Goal: Task Accomplishment & Management: Complete application form

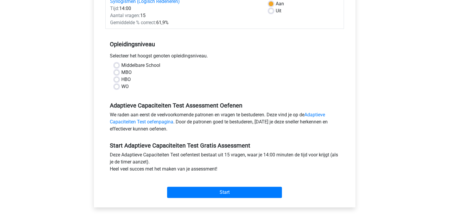
scroll to position [99, 0]
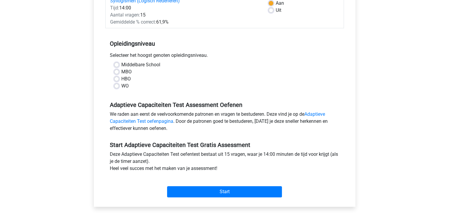
click at [117, 75] on div "MBO" at bounding box center [224, 71] width 221 height 7
click at [121, 71] on label "MBO" at bounding box center [126, 71] width 10 height 7
click at [116, 71] on input "MBO" at bounding box center [116, 71] width 5 height 6
radio input "true"
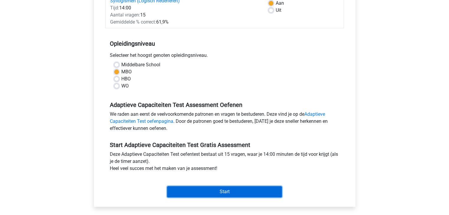
click at [205, 193] on input "Start" at bounding box center [224, 191] width 115 height 11
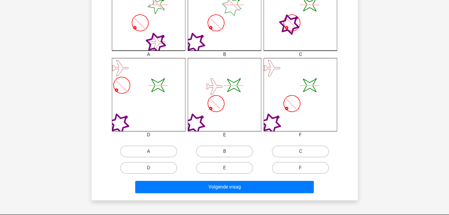
scroll to position [203, 0]
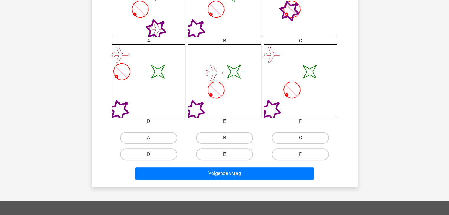
click at [223, 155] on label "E" at bounding box center [224, 155] width 57 height 12
click at [224, 155] on input "E" at bounding box center [226, 157] width 4 height 4
radio input "true"
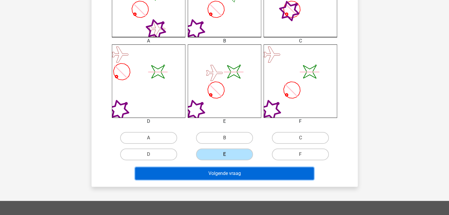
click at [229, 170] on button "Volgende vraag" at bounding box center [224, 174] width 178 height 12
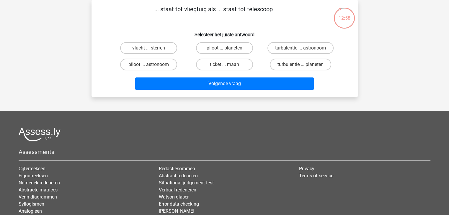
scroll to position [0, 0]
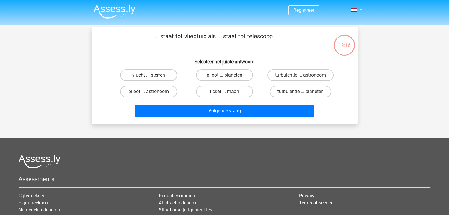
click at [147, 78] on label "vlucht ... sterren" at bounding box center [148, 75] width 57 height 12
click at [148, 78] on input "vlucht ... sterren" at bounding box center [150, 77] width 4 height 4
radio input "true"
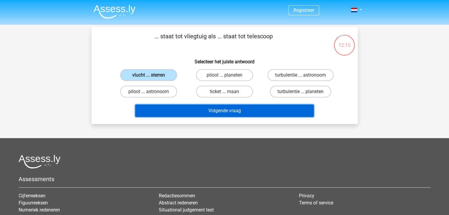
click at [208, 114] on button "Volgende vraag" at bounding box center [224, 111] width 178 height 12
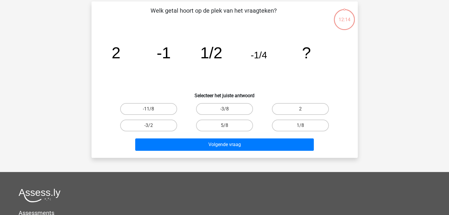
scroll to position [27, 0]
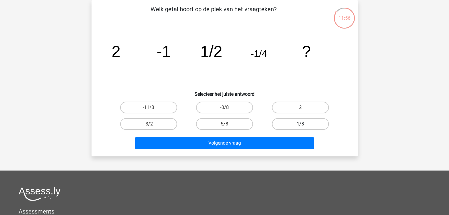
click at [309, 125] on label "1/8" at bounding box center [300, 124] width 57 height 12
click at [304, 125] on input "1/8" at bounding box center [302, 126] width 4 height 4
radio input "true"
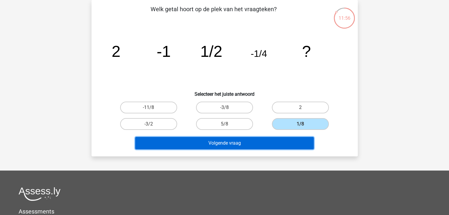
click at [260, 141] on button "Volgende vraag" at bounding box center [224, 143] width 178 height 12
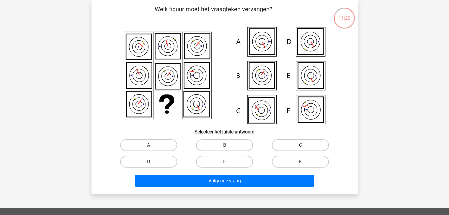
click at [301, 140] on label "C" at bounding box center [300, 146] width 57 height 12
click at [301, 145] on input "C" at bounding box center [302, 147] width 4 height 4
radio input "true"
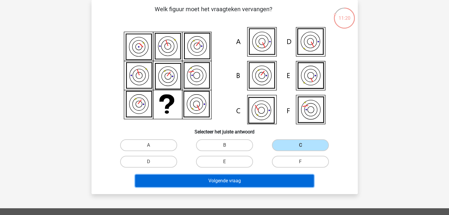
click at [279, 177] on button "Volgende vraag" at bounding box center [224, 181] width 178 height 12
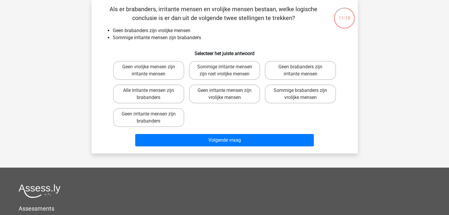
scroll to position [0, 0]
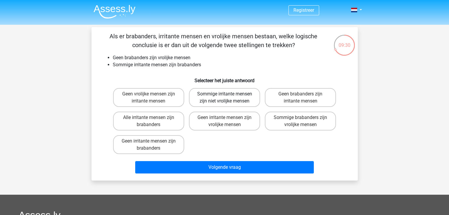
click at [234, 99] on label "Sommige irritante mensen zijn niet vrolijke mensen" at bounding box center [224, 97] width 71 height 19
click at [228, 98] on input "Sommige irritante mensen zijn niet vrolijke mensen" at bounding box center [226, 96] width 4 height 4
radio input "true"
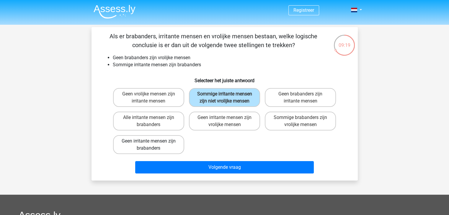
click at [154, 148] on label "Geen irritante mensen zijn brabanders" at bounding box center [148, 144] width 71 height 19
click at [152, 145] on input "Geen irritante mensen zijn brabanders" at bounding box center [150, 143] width 4 height 4
radio input "true"
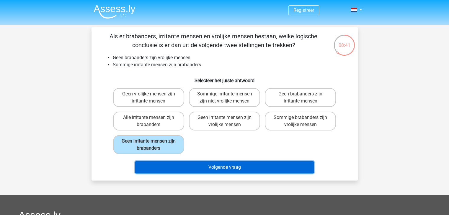
click at [247, 169] on button "Volgende vraag" at bounding box center [224, 167] width 178 height 12
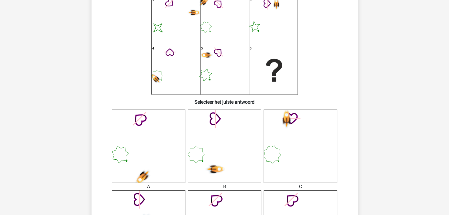
scroll to position [60, 0]
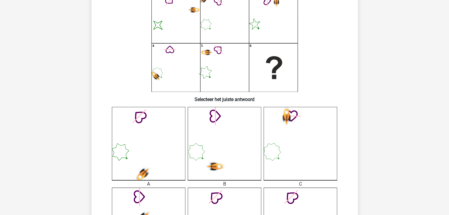
click at [153, 126] on icon at bounding box center [148, 143] width 73 height 73
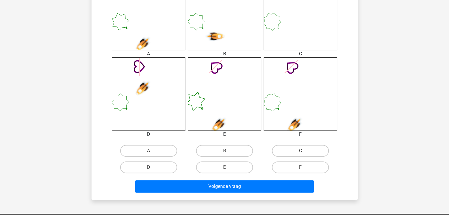
scroll to position [184, 0]
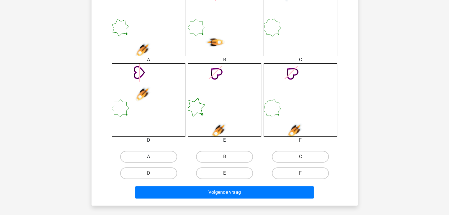
click at [145, 154] on label "A" at bounding box center [148, 157] width 57 height 12
click at [148, 157] on input "A" at bounding box center [150, 159] width 4 height 4
radio input "true"
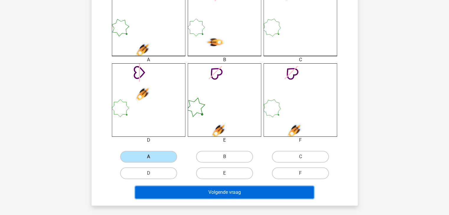
click at [183, 193] on button "Volgende vraag" at bounding box center [224, 192] width 178 height 12
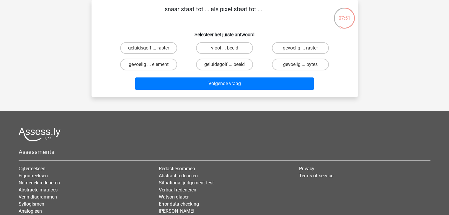
scroll to position [0, 0]
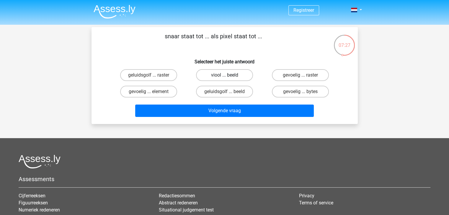
click at [229, 80] on label "viool ... beeld" at bounding box center [224, 75] width 57 height 12
click at [228, 79] on input "viool ... beeld" at bounding box center [226, 77] width 4 height 4
radio input "true"
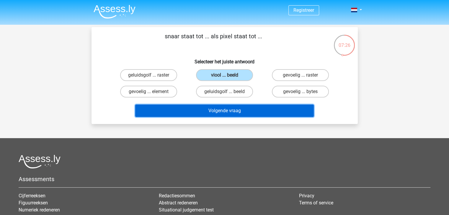
click at [232, 115] on button "Volgende vraag" at bounding box center [224, 111] width 178 height 12
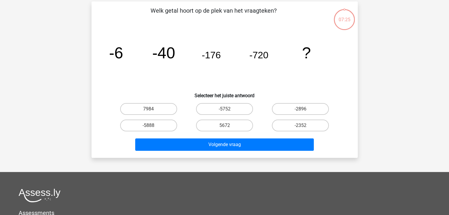
scroll to position [27, 0]
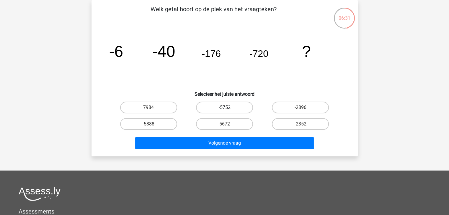
click at [242, 104] on label "-5752" at bounding box center [224, 108] width 57 height 12
click at [228, 108] on input "-5752" at bounding box center [226, 110] width 4 height 4
radio input "true"
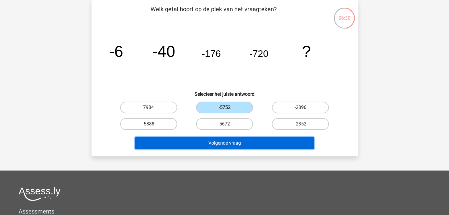
click at [236, 140] on button "Volgende vraag" at bounding box center [224, 143] width 178 height 12
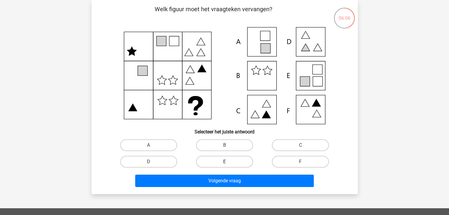
click at [214, 163] on label "E" at bounding box center [224, 162] width 57 height 12
click at [224, 163] on input "E" at bounding box center [226, 164] width 4 height 4
radio input "true"
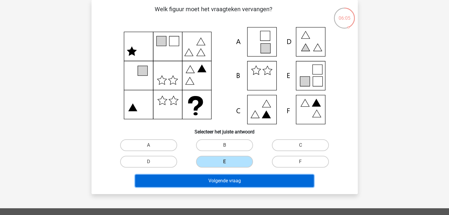
click at [214, 182] on button "Volgende vraag" at bounding box center [224, 181] width 178 height 12
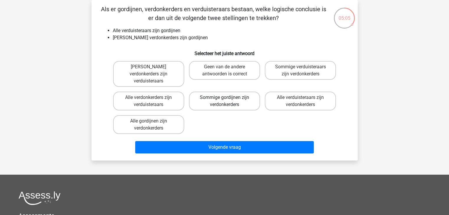
click at [237, 92] on label "Sommige gordijnen zijn verdonkerders" at bounding box center [224, 101] width 71 height 19
click at [228, 98] on input "Sommige gordijnen zijn verdonkerders" at bounding box center [226, 100] width 4 height 4
radio input "true"
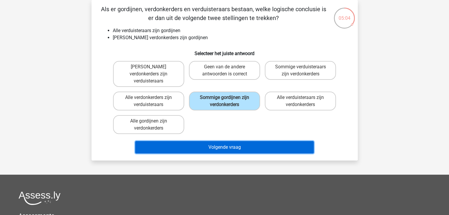
click at [218, 143] on button "Volgende vraag" at bounding box center [224, 147] width 178 height 12
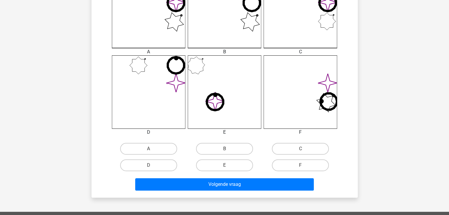
scroll to position [191, 0]
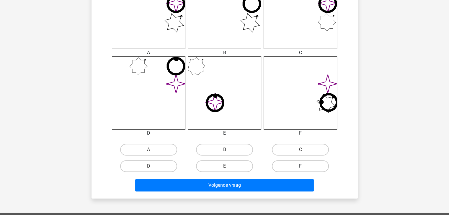
click at [279, 164] on label "F" at bounding box center [300, 166] width 57 height 12
click at [300, 166] on input "F" at bounding box center [302, 168] width 4 height 4
radio input "true"
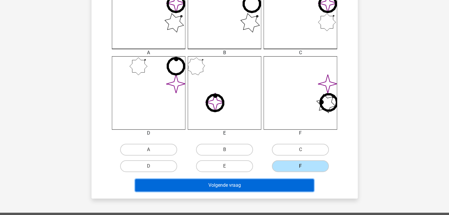
click at [264, 182] on button "Volgende vraag" at bounding box center [224, 185] width 178 height 12
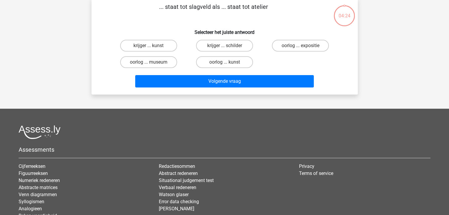
scroll to position [27, 0]
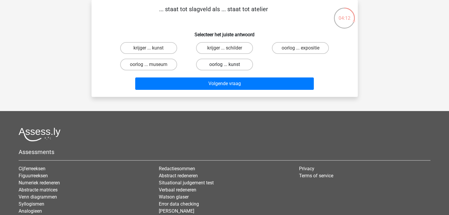
click at [219, 69] on label "oorlog ... kunst" at bounding box center [224, 65] width 57 height 12
click at [224, 68] on input "oorlog ... kunst" at bounding box center [226, 67] width 4 height 4
radio input "true"
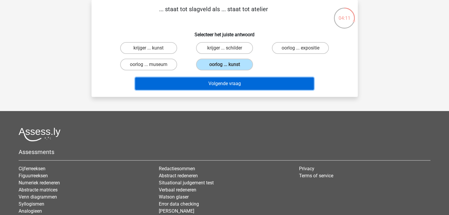
click at [230, 82] on button "Volgende vraag" at bounding box center [224, 84] width 178 height 12
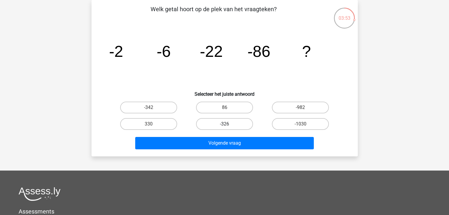
click at [217, 127] on label "-326" at bounding box center [224, 124] width 57 height 12
click at [224, 127] on input "-326" at bounding box center [226, 126] width 4 height 4
radio input "true"
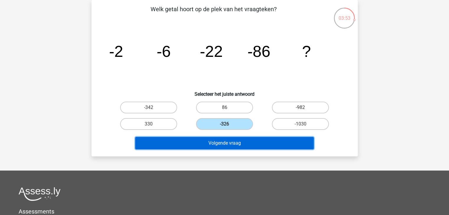
click at [216, 140] on button "Volgende vraag" at bounding box center [224, 143] width 178 height 12
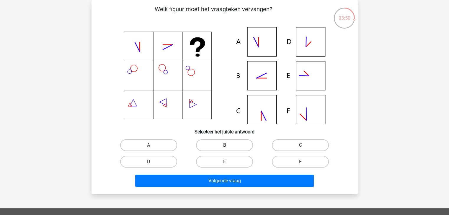
click at [218, 147] on label "B" at bounding box center [224, 146] width 57 height 12
click at [224, 147] on input "B" at bounding box center [226, 147] width 4 height 4
radio input "true"
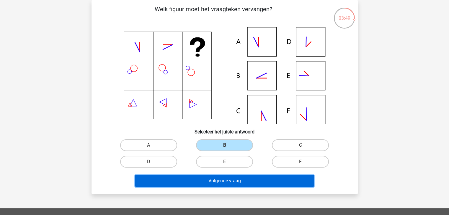
click at [209, 182] on button "Volgende vraag" at bounding box center [224, 181] width 178 height 12
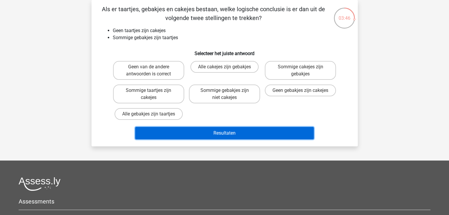
click at [247, 130] on button "Resultaten" at bounding box center [224, 133] width 178 height 12
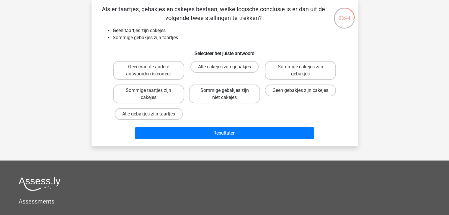
click at [232, 94] on label "Sommige gebakjes zijn niet cakejes" at bounding box center [224, 94] width 71 height 19
click at [228, 94] on input "Sommige gebakjes zijn niet cakejes" at bounding box center [226, 93] width 4 height 4
radio input "true"
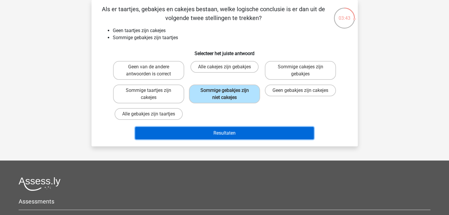
click at [211, 134] on button "Resultaten" at bounding box center [224, 133] width 178 height 12
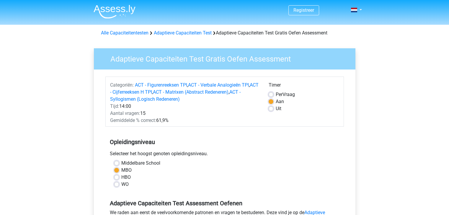
scroll to position [99, 0]
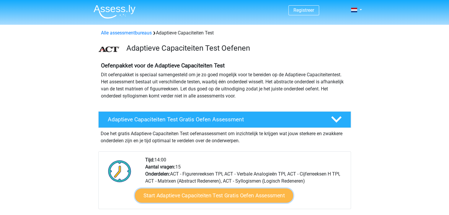
click at [207, 193] on link "Start Adaptieve Capaciteiten Test Gratis Oefen Assessment" at bounding box center [214, 196] width 158 height 14
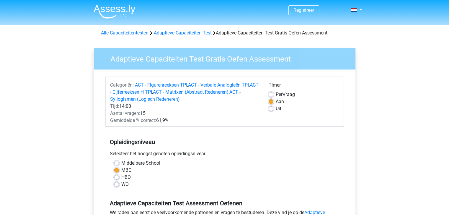
click at [123, 178] on label "HBO" at bounding box center [125, 177] width 9 height 7
click at [119, 178] on input "HBO" at bounding box center [116, 177] width 5 height 6
radio input "true"
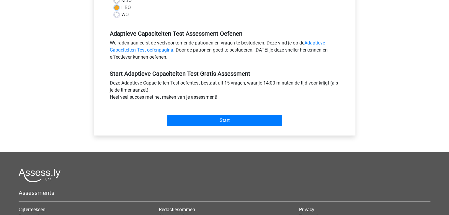
scroll to position [162, 0]
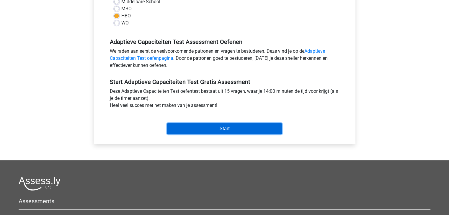
click at [228, 123] on input "Start" at bounding box center [224, 128] width 115 height 11
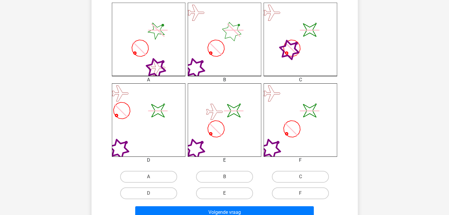
scroll to position [193, 0]
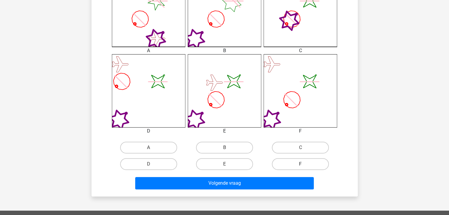
click at [306, 165] on label "F" at bounding box center [300, 164] width 57 height 12
click at [304, 165] on input "F" at bounding box center [302, 166] width 4 height 4
radio input "true"
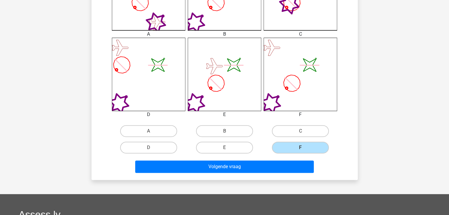
scroll to position [209, 0]
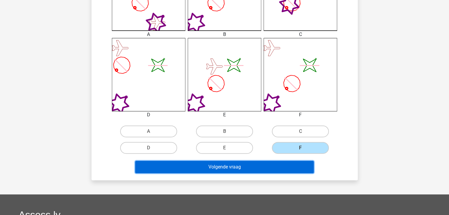
click at [224, 167] on button "Volgende vraag" at bounding box center [224, 167] width 178 height 12
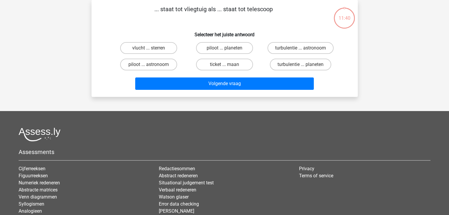
scroll to position [0, 0]
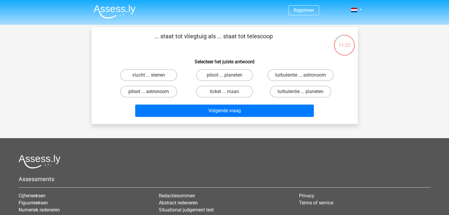
click at [165, 91] on label "piloot ... astronoom" at bounding box center [148, 92] width 57 height 12
click at [152, 92] on input "piloot ... astronoom" at bounding box center [150, 94] width 4 height 4
radio input "true"
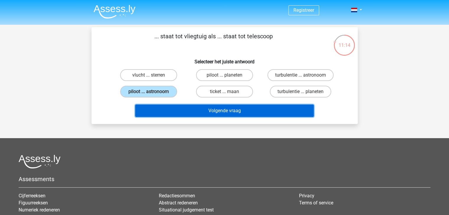
click at [212, 114] on button "Volgende vraag" at bounding box center [224, 111] width 178 height 12
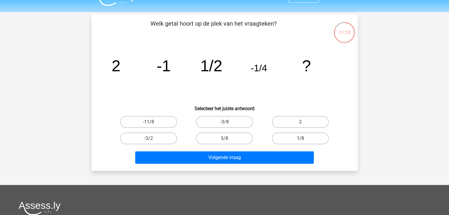
scroll to position [13, 0]
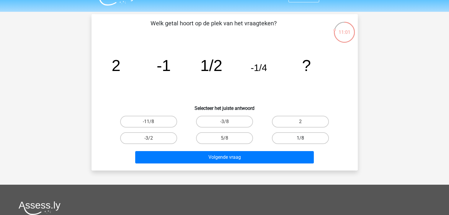
click at [298, 134] on label "1/8" at bounding box center [300, 138] width 57 height 12
click at [300, 138] on input "1/8" at bounding box center [302, 140] width 4 height 4
radio input "true"
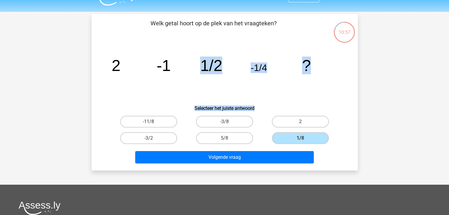
drag, startPoint x: 182, startPoint y: 72, endPoint x: 309, endPoint y: 107, distance: 132.1
click at [309, 107] on div "Welk getal hoort op de plek van het vraagteken? image/svg+xml 2 -1 1/2 -1/4 ? S…" at bounding box center [224, 92] width 261 height 147
click at [333, 79] on icon "image/svg+xml 2 -1 1/2 -1/4 ?" at bounding box center [225, 71] width 238 height 60
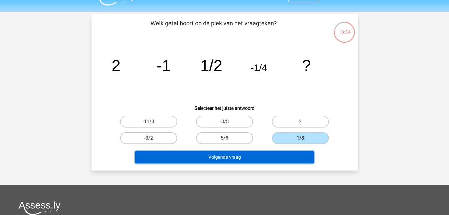
click at [265, 159] on button "Volgende vraag" at bounding box center [224, 157] width 178 height 12
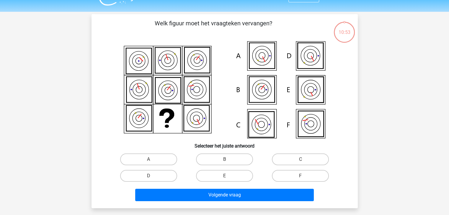
scroll to position [27, 0]
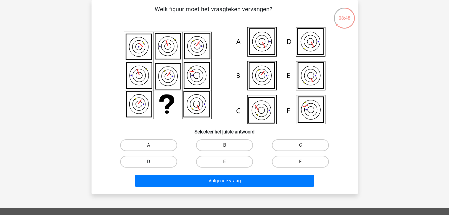
click at [156, 161] on label "D" at bounding box center [148, 162] width 57 height 12
click at [152, 162] on input "D" at bounding box center [150, 164] width 4 height 4
radio input "true"
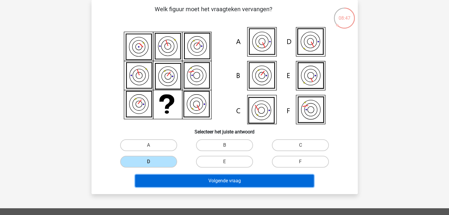
click at [184, 183] on button "Volgende vraag" at bounding box center [224, 181] width 178 height 12
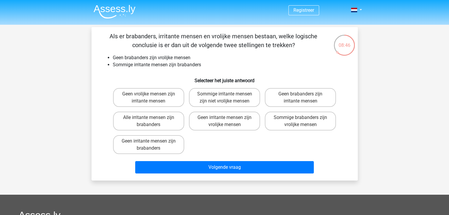
scroll to position [0, 0]
click at [150, 118] on input "Alle irritante mensen zijn brabanders" at bounding box center [150, 120] width 4 height 4
radio input "true"
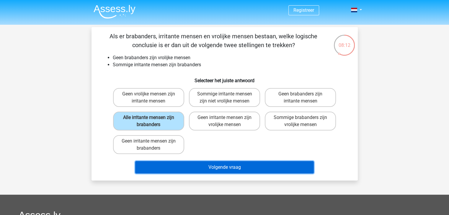
click at [202, 166] on button "Volgende vraag" at bounding box center [224, 167] width 178 height 12
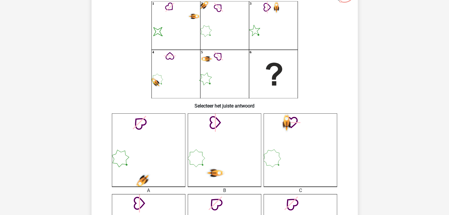
scroll to position [53, 0]
